Goal: Check status: Check status

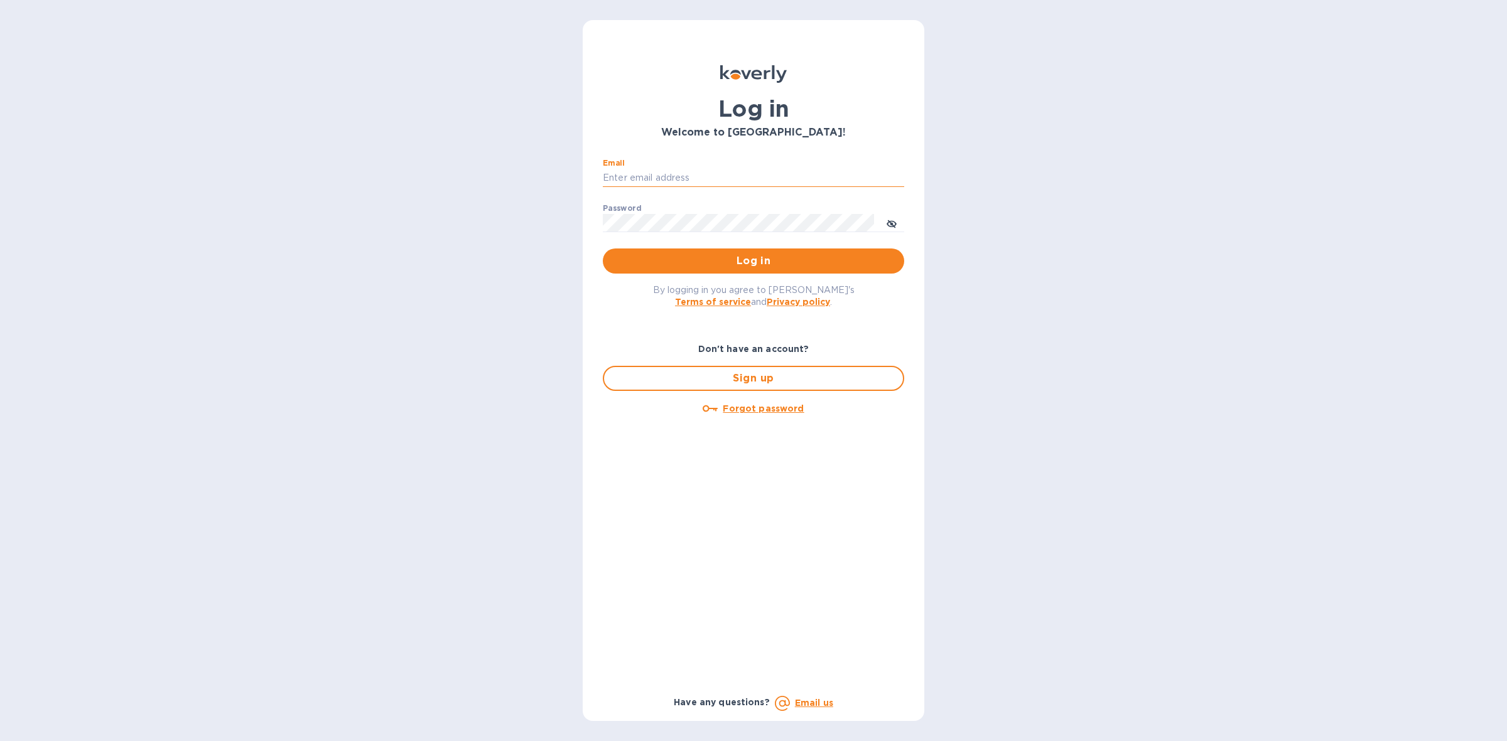
click at [744, 169] on input "Email" at bounding box center [753, 178] width 301 height 19
type input "louis@hyclogistics.com"
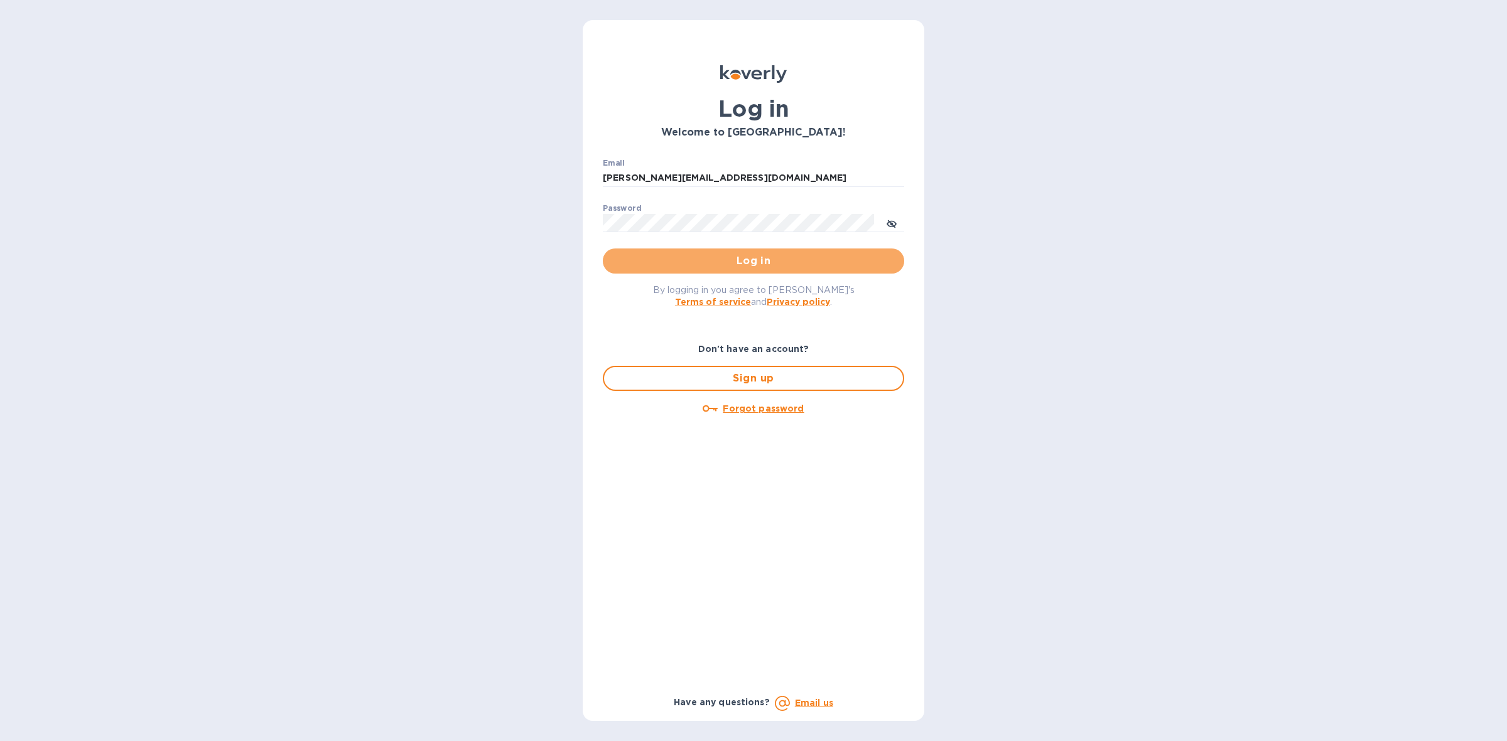
click at [738, 259] on span "Log in" at bounding box center [753, 261] width 281 height 15
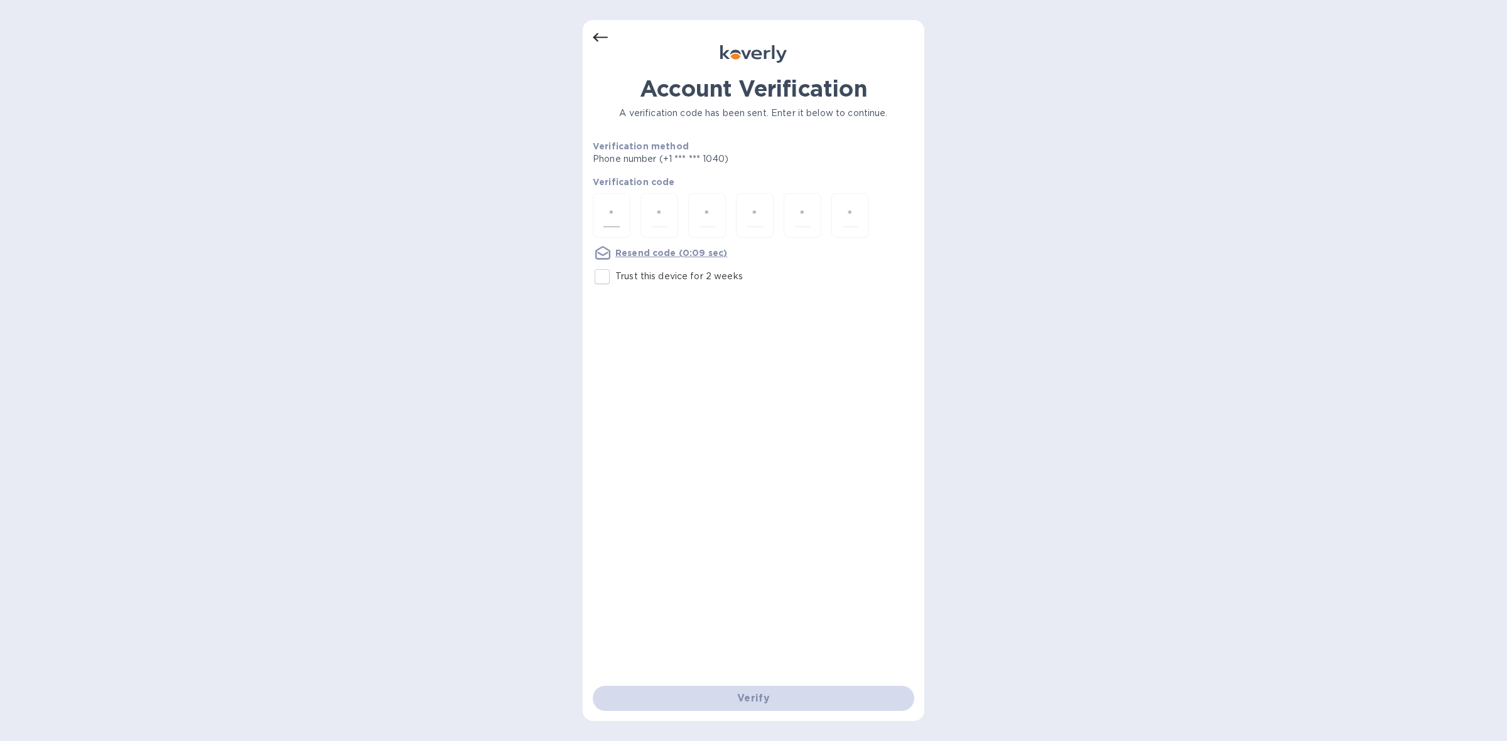
click at [617, 208] on input "number" at bounding box center [611, 215] width 16 height 23
type input "9"
type input "2"
type input "4"
type input "5"
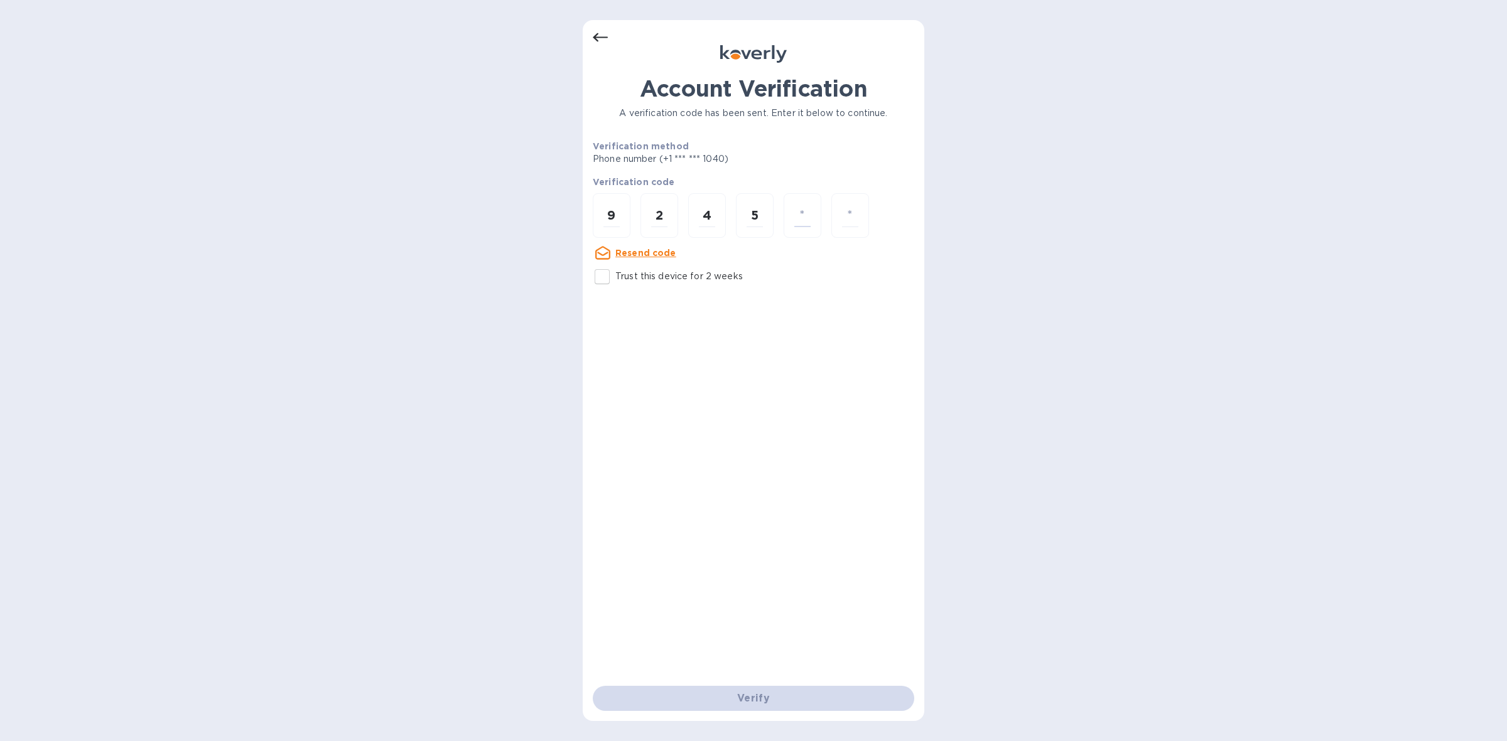
type input "3"
type input "5"
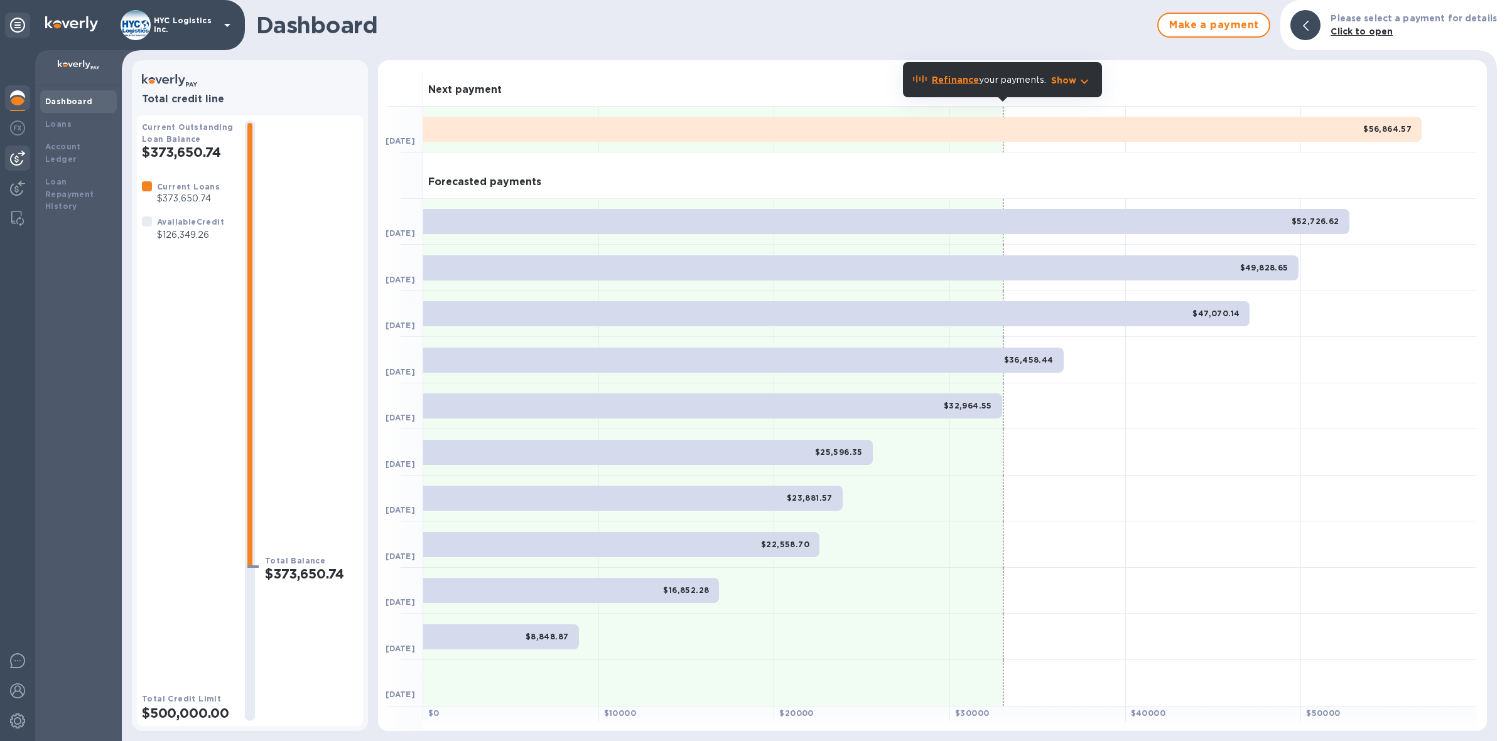
click at [18, 158] on img at bounding box center [17, 158] width 15 height 15
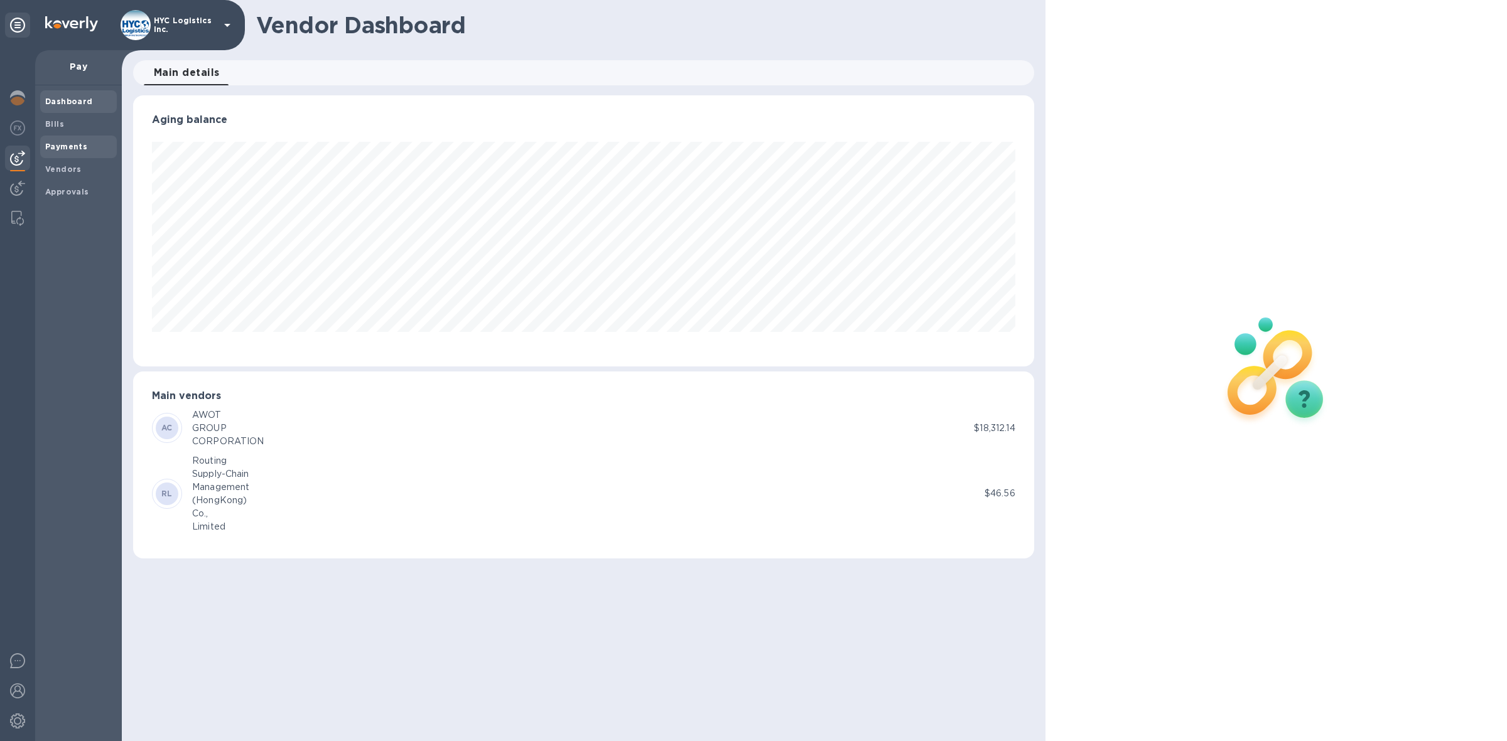
scroll to position [271, 901]
click at [70, 144] on b "Payments" at bounding box center [66, 146] width 42 height 9
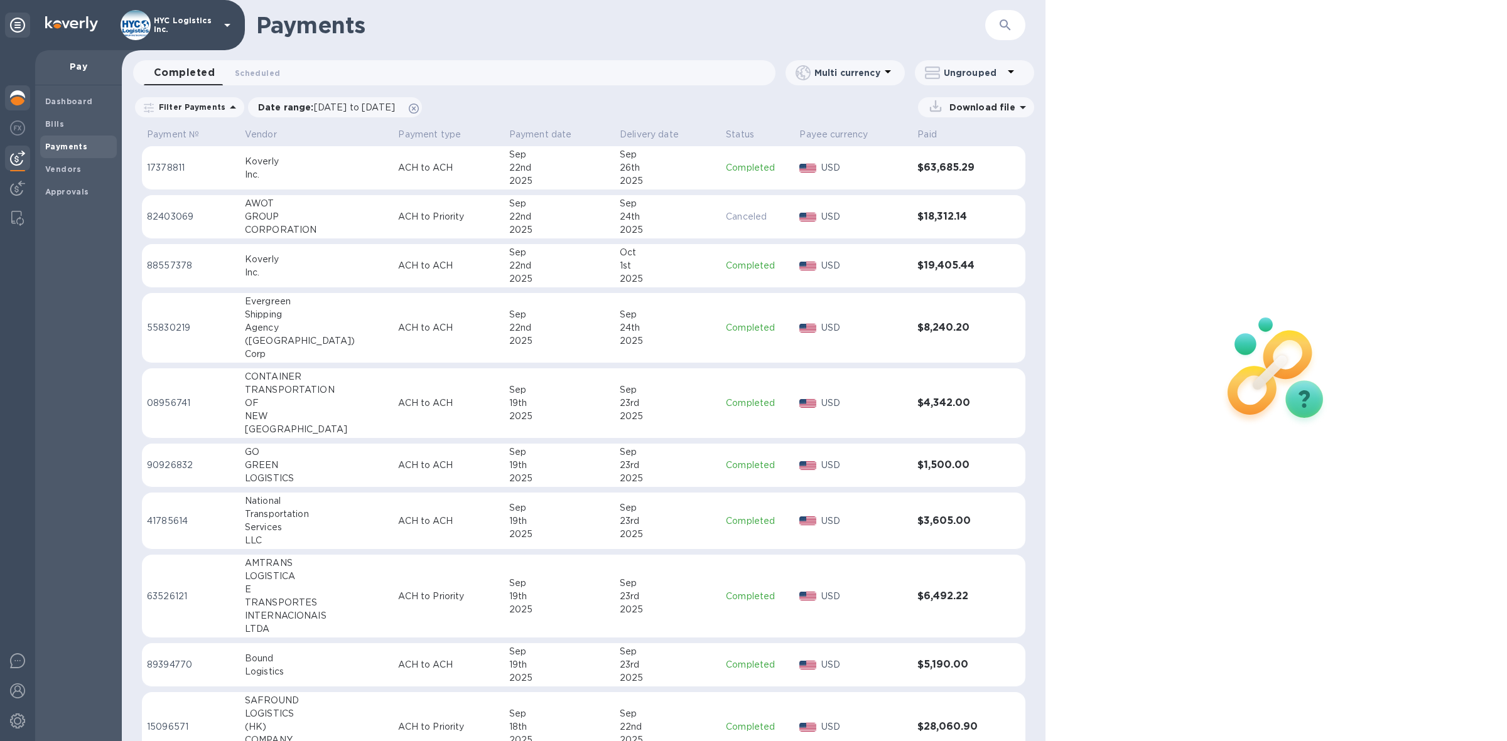
click at [13, 93] on img at bounding box center [17, 97] width 15 height 15
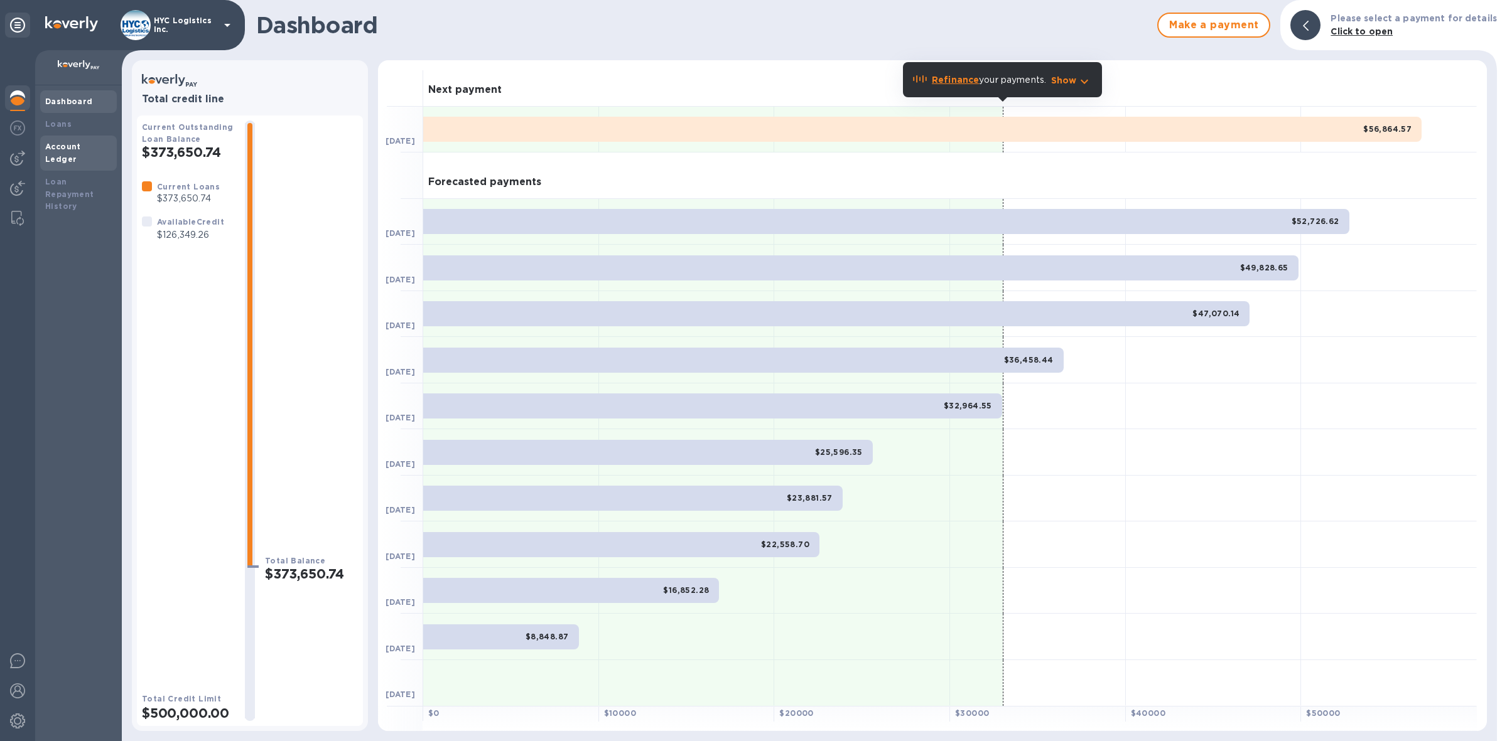
click at [67, 141] on div "Account Ledger" at bounding box center [78, 153] width 67 height 25
